Goal: Information Seeking & Learning: Learn about a topic

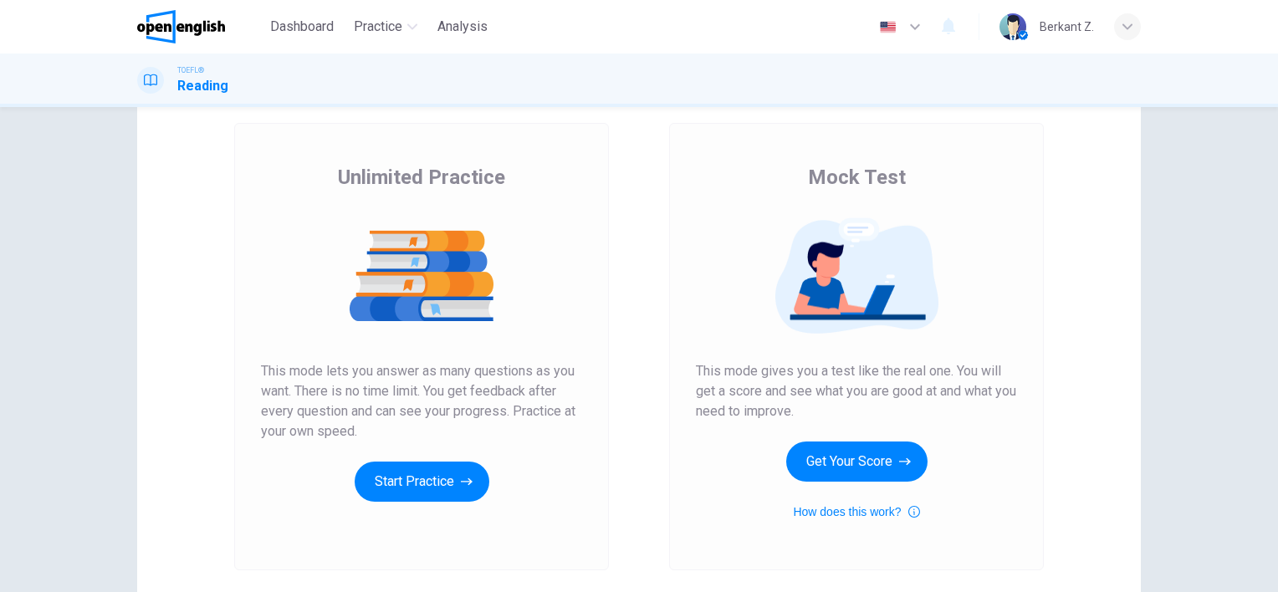
scroll to position [84, 0]
click at [836, 514] on button "How does this work?" at bounding box center [856, 513] width 126 height 20
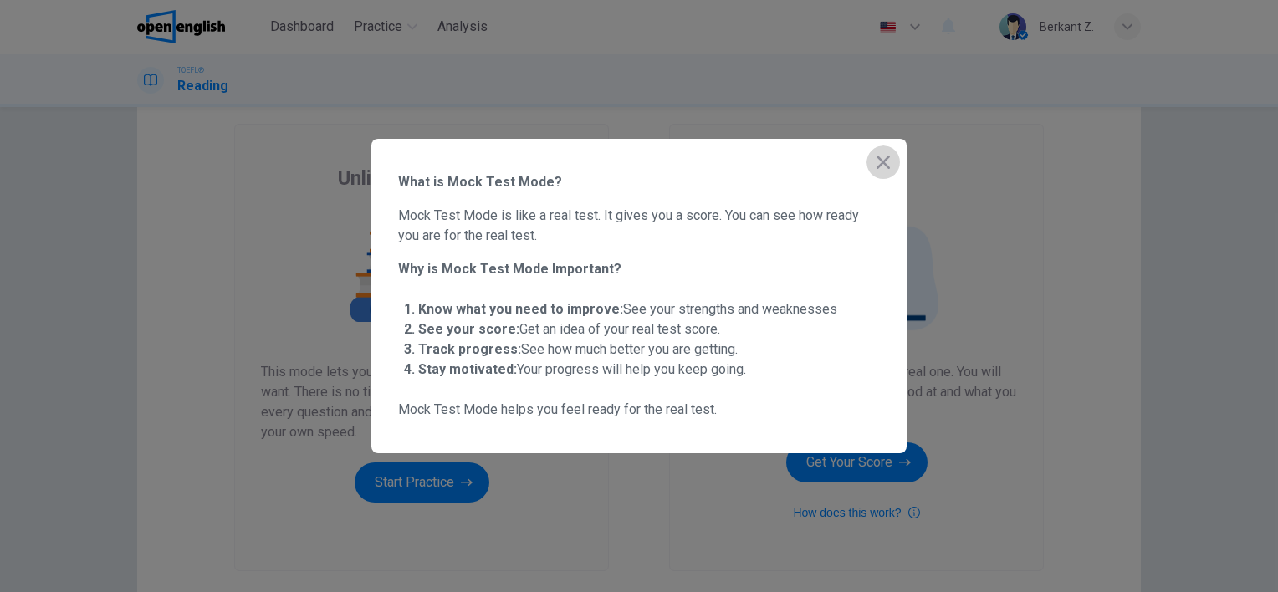
click at [891, 169] on icon "button" at bounding box center [883, 162] width 20 height 20
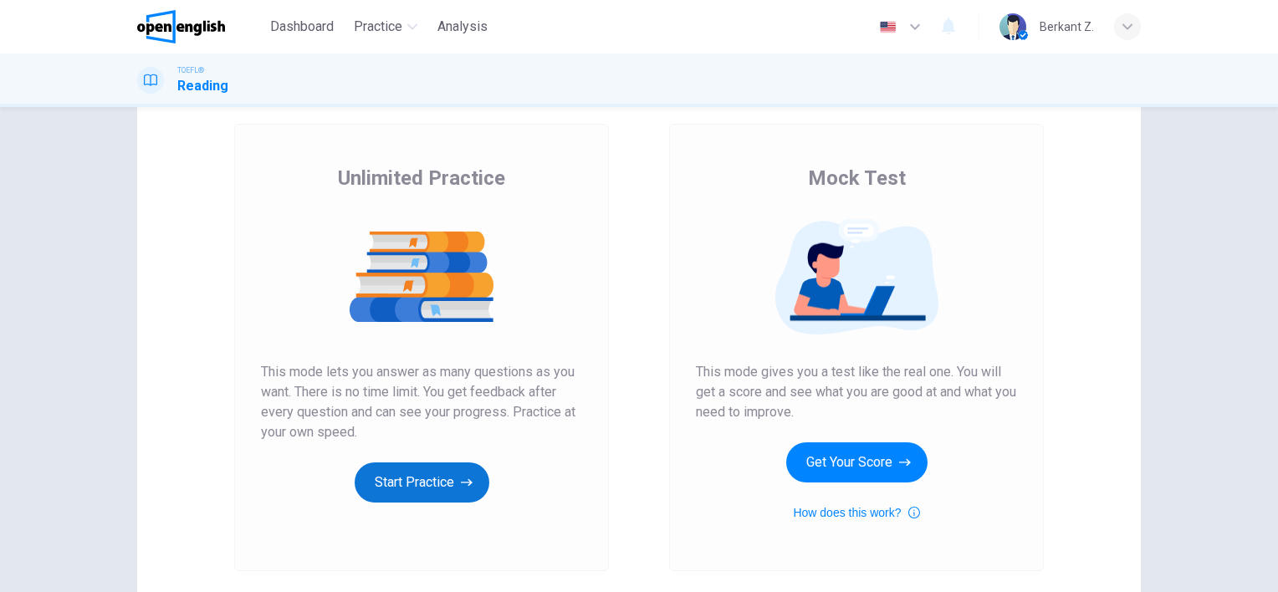
click at [462, 472] on button "Start Practice" at bounding box center [422, 482] width 135 height 40
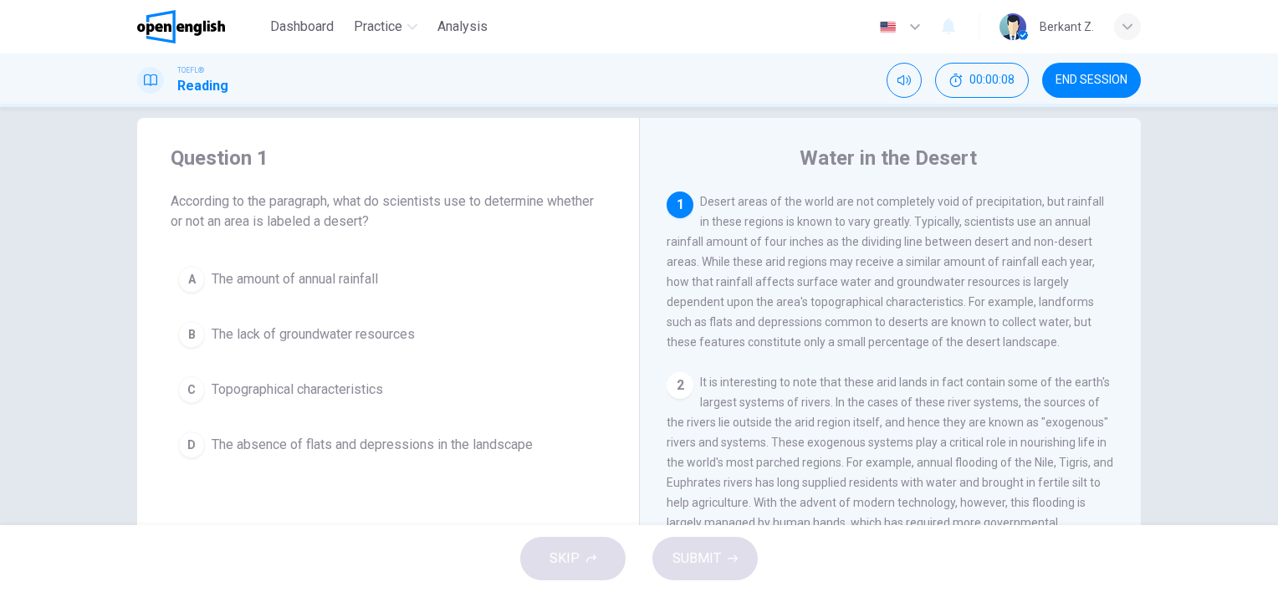
scroll to position [0, 0]
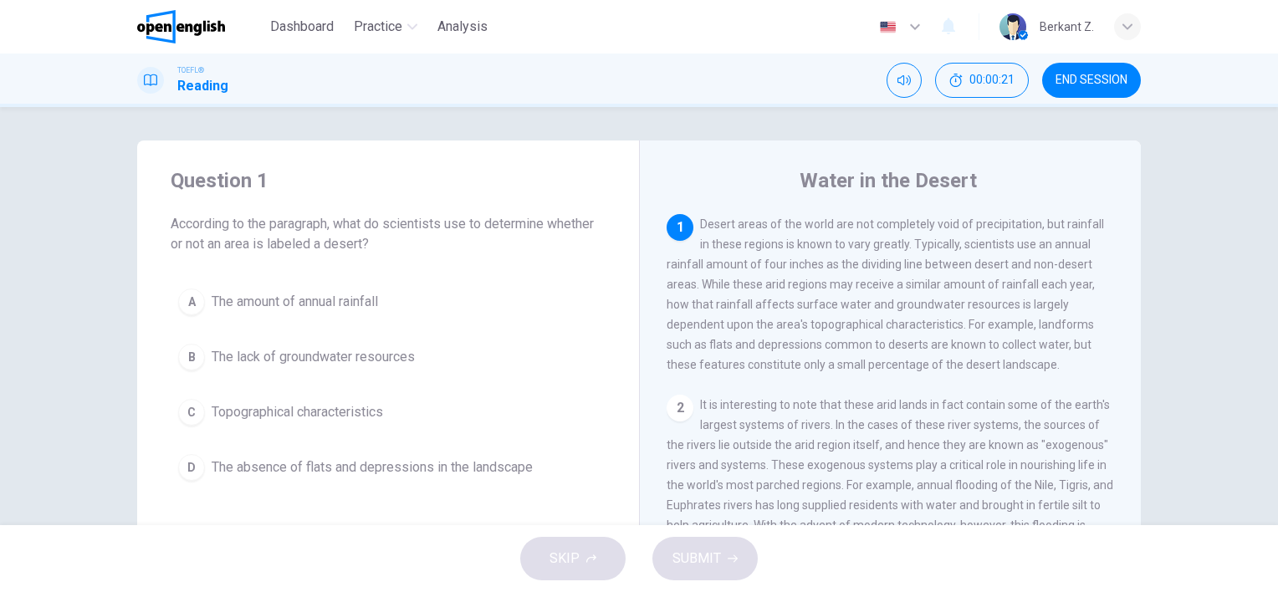
click at [983, 227] on span "Desert areas of the world are not completely void of precipitation, but rainfal…" at bounding box center [884, 294] width 437 height 154
drag, startPoint x: 967, startPoint y: 224, endPoint x: 1027, endPoint y: 222, distance: 60.3
click at [1027, 222] on span "Desert areas of the world are not completely void of precipitation, but rainfal…" at bounding box center [884, 294] width 437 height 154
drag, startPoint x: 1027, startPoint y: 222, endPoint x: 957, endPoint y: 216, distance: 70.5
click at [967, 225] on span "Desert areas of the world are not completely void of precipitation, but rainfal…" at bounding box center [884, 294] width 437 height 154
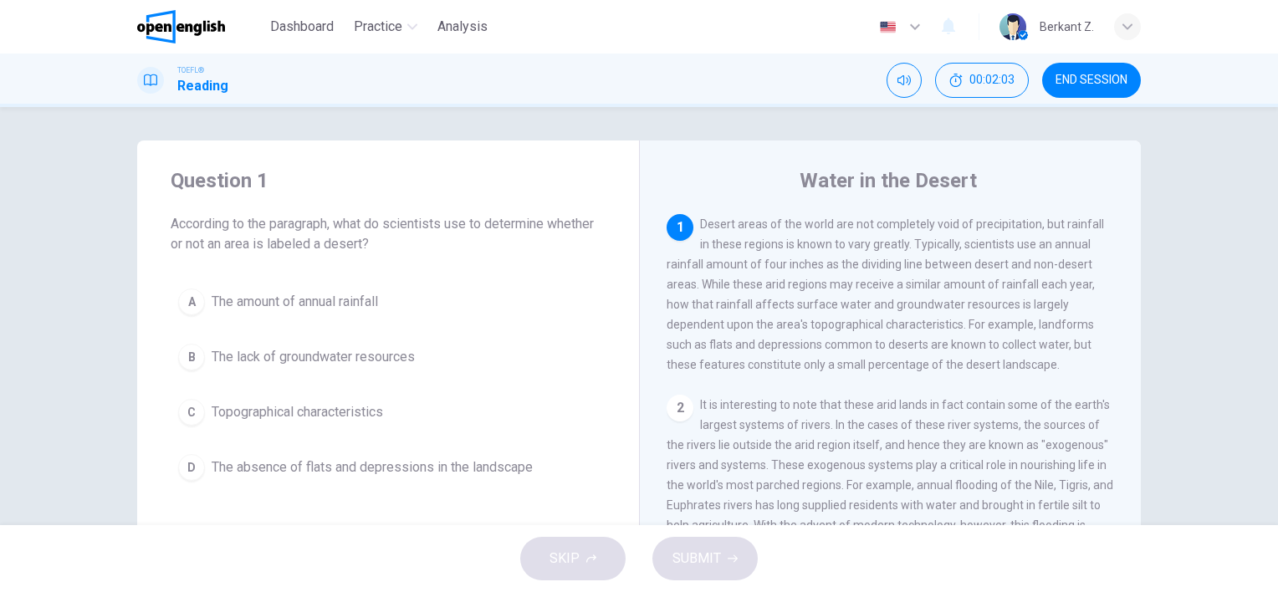
click at [1092, 99] on div "TOEFL® Reading 00:02:03 END SESSION" at bounding box center [639, 81] width 1278 height 54
click at [1092, 94] on button "END SESSION" at bounding box center [1091, 80] width 99 height 35
